Goal: Task Accomplishment & Management: Use online tool/utility

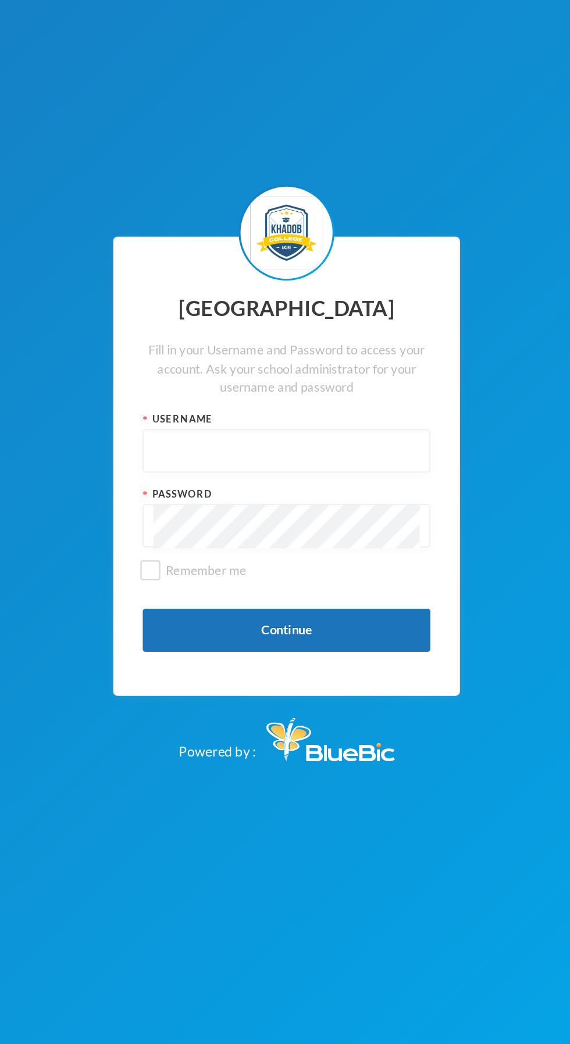
click at [277, 522] on input "text" at bounding box center [285, 509] width 162 height 26
type input "admin"
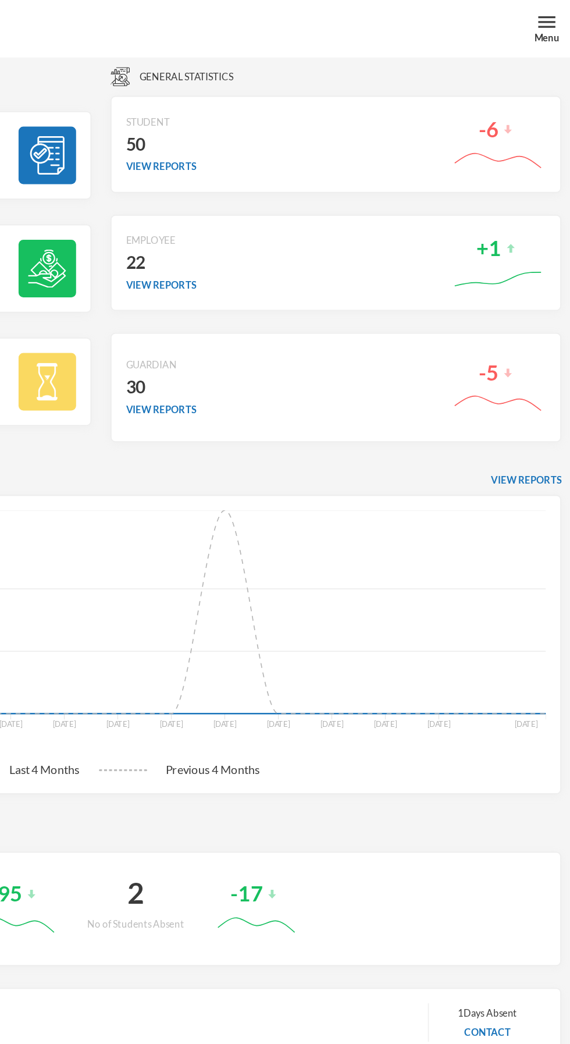
click at [556, 22] on div "Menu" at bounding box center [555, 23] width 15 height 9
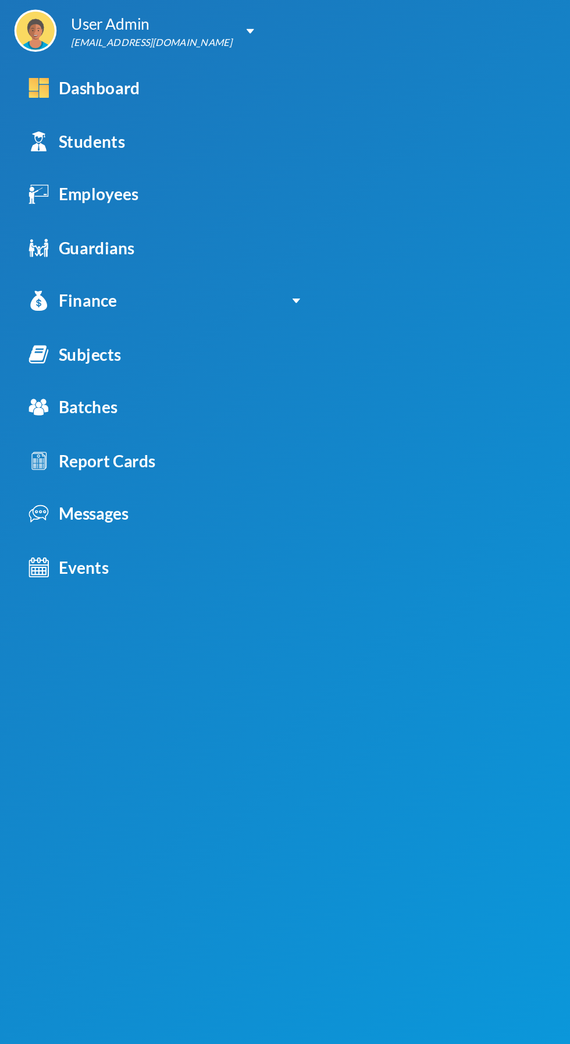
click at [79, 90] on link "Students" at bounding box center [100, 86] width 200 height 33
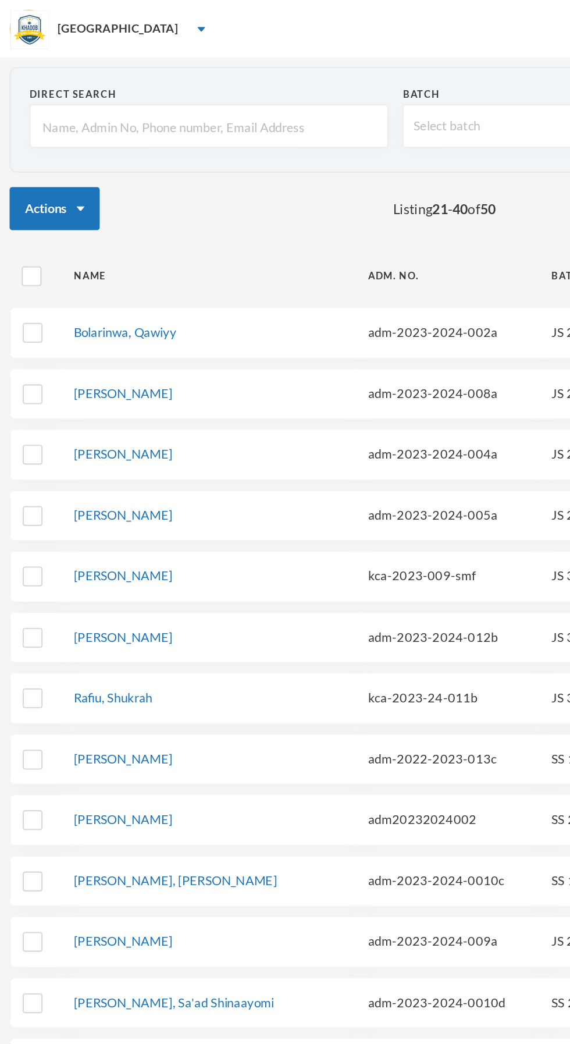
click at [90, 20] on div "[GEOGRAPHIC_DATA]" at bounding box center [285, 17] width 570 height 35
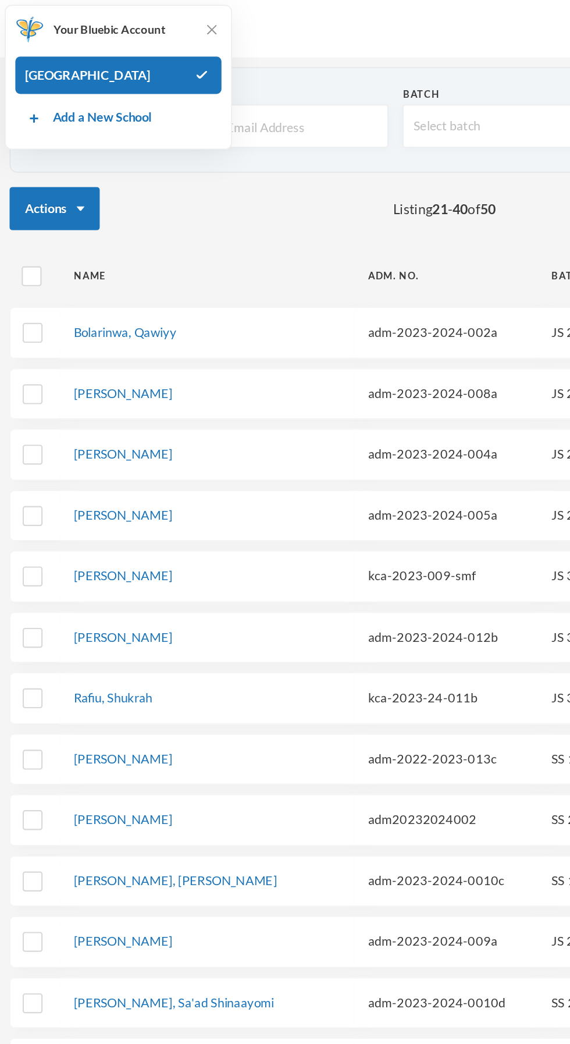
click at [169, 131] on div "Actions Listing 21 - 40 of 50 Add New Student" at bounding box center [285, 126] width 558 height 26
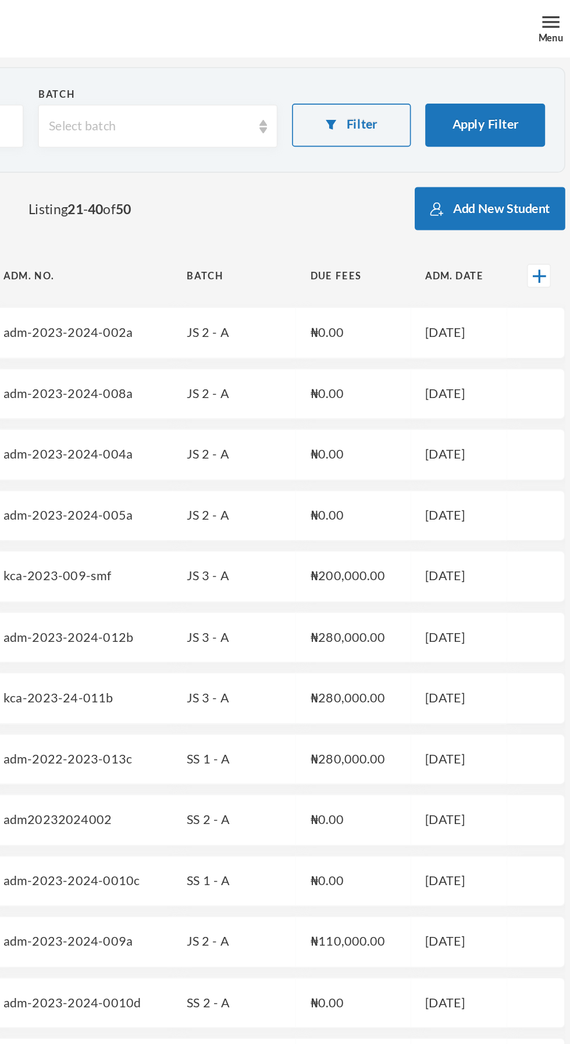
click at [493, 124] on button "Add New Student" at bounding box center [518, 126] width 91 height 26
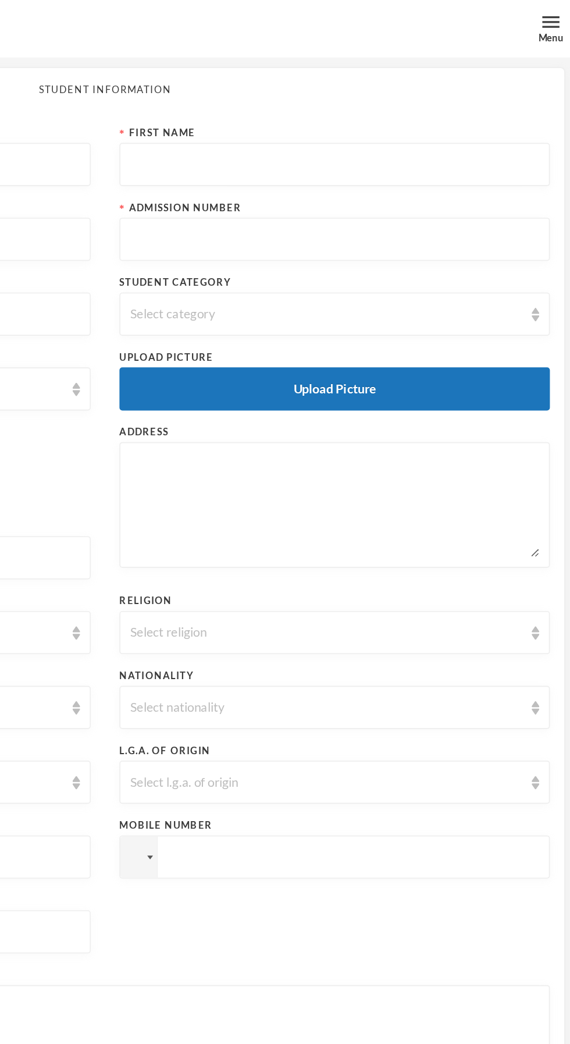
click at [556, 20] on div "Menu" at bounding box center [555, 23] width 15 height 9
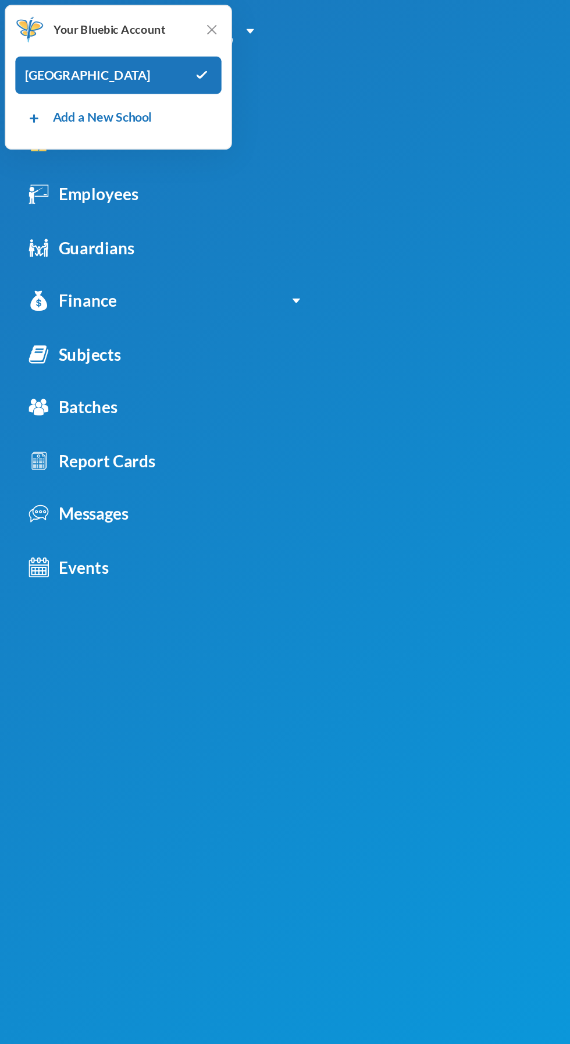
click at [81, 280] on div "Report Cards" at bounding box center [55, 279] width 77 height 15
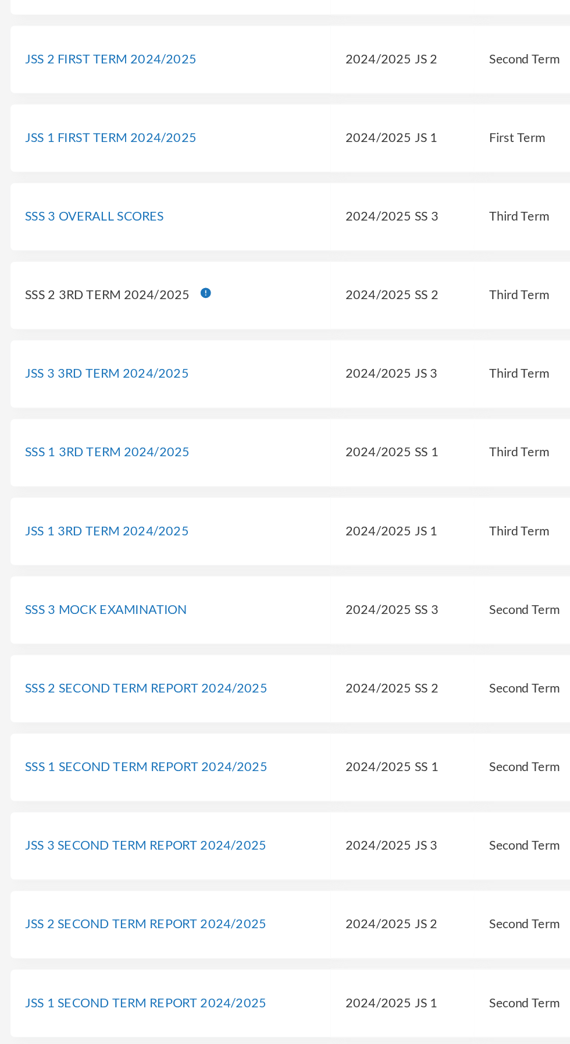
click at [102, 588] on link "JSS 1 3RD TERM 2024/2025" at bounding box center [64, 587] width 99 height 9
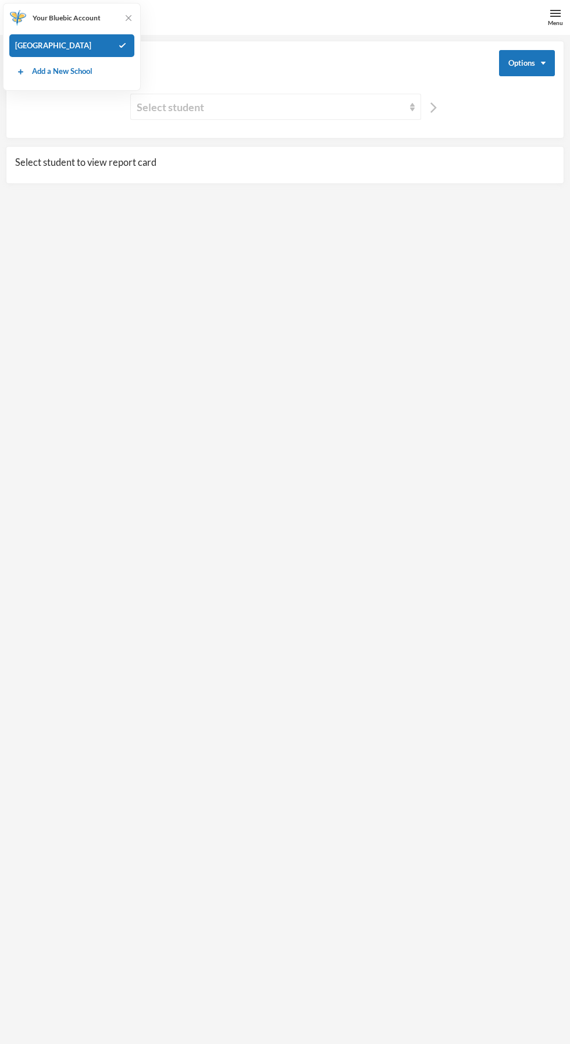
click at [297, 107] on div "Select student" at bounding box center [271, 107] width 268 height 16
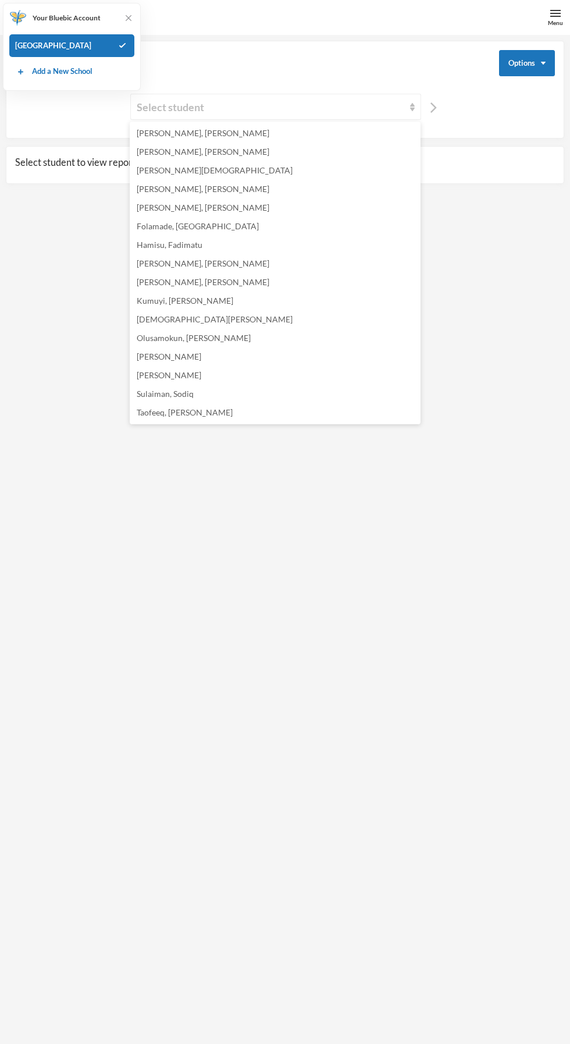
click at [191, 135] on li "[PERSON_NAME], [PERSON_NAME]" at bounding box center [275, 133] width 291 height 19
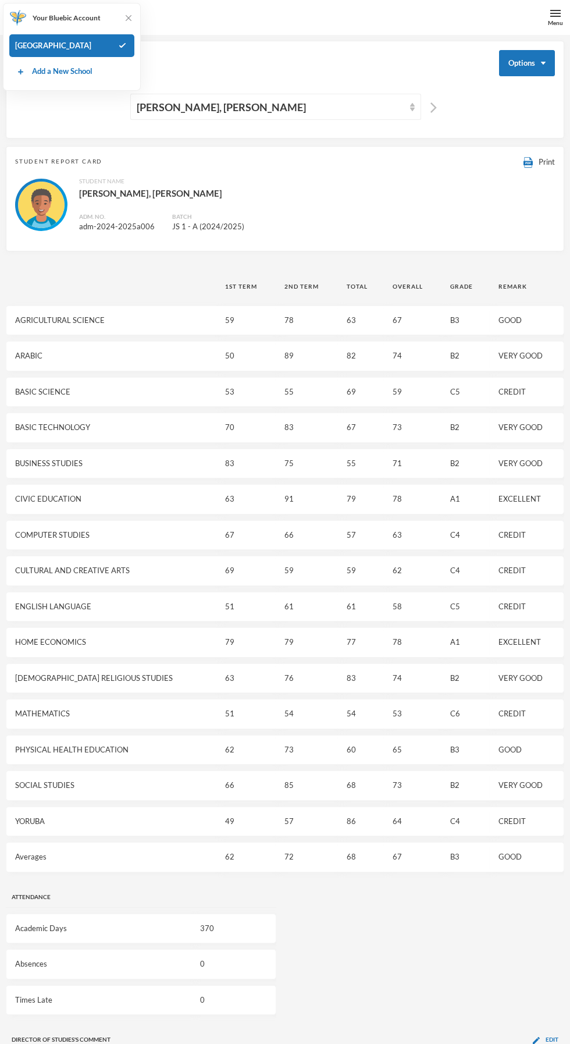
click at [546, 161] on span "Print" at bounding box center [547, 161] width 16 height 9
